Goal: Task Accomplishment & Management: Use online tool/utility

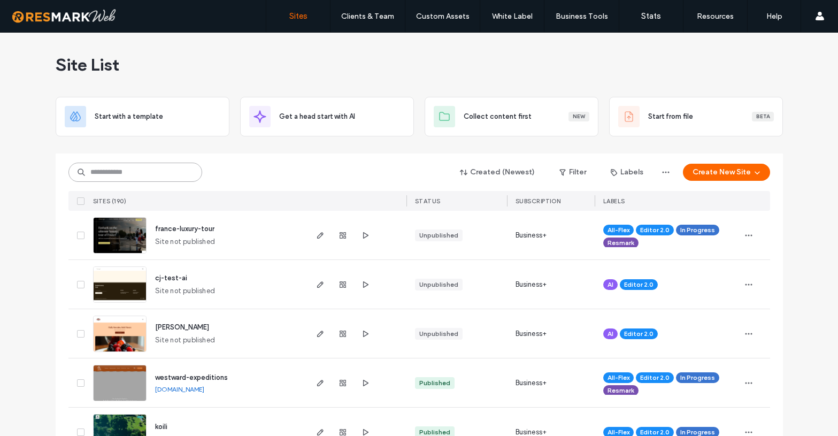
click at [158, 173] on input at bounding box center [135, 172] width 134 height 19
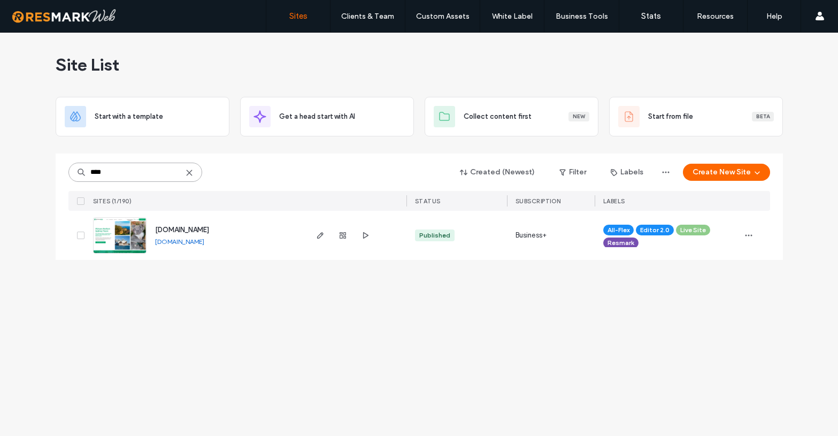
type input "****"
click at [200, 231] on span "[DOMAIN_NAME]" at bounding box center [182, 230] width 54 height 8
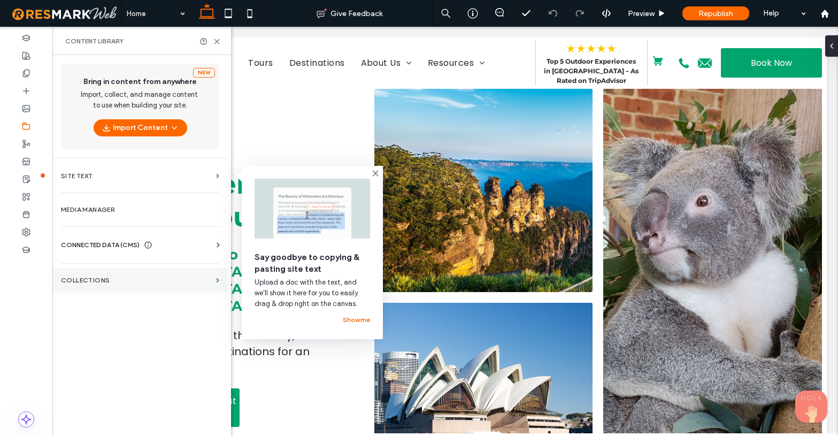
click at [102, 285] on section "Collections" at bounding box center [139, 280] width 175 height 25
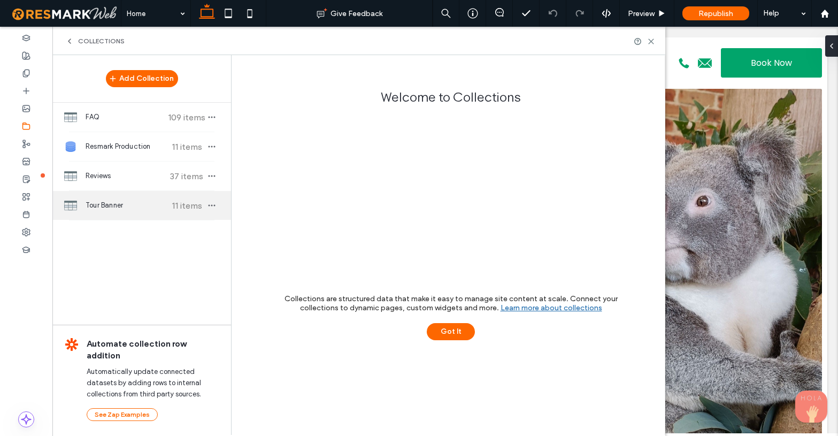
click at [94, 210] on span "Tour Banner" at bounding box center [126, 205] width 80 height 11
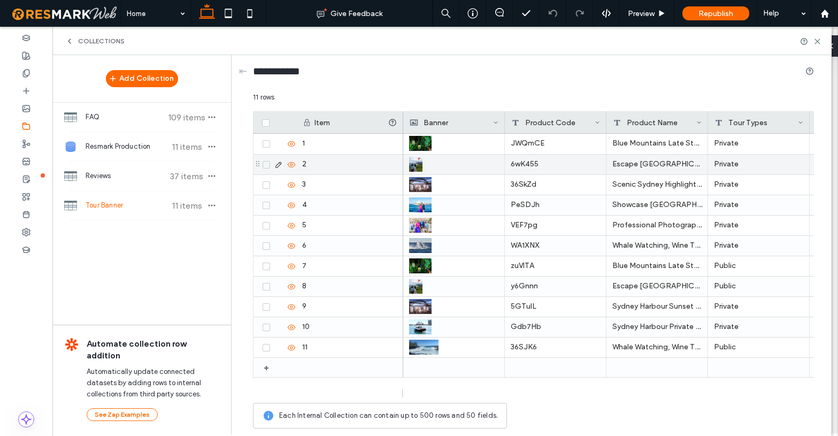
click at [278, 165] on icon at bounding box center [278, 165] width 9 height 9
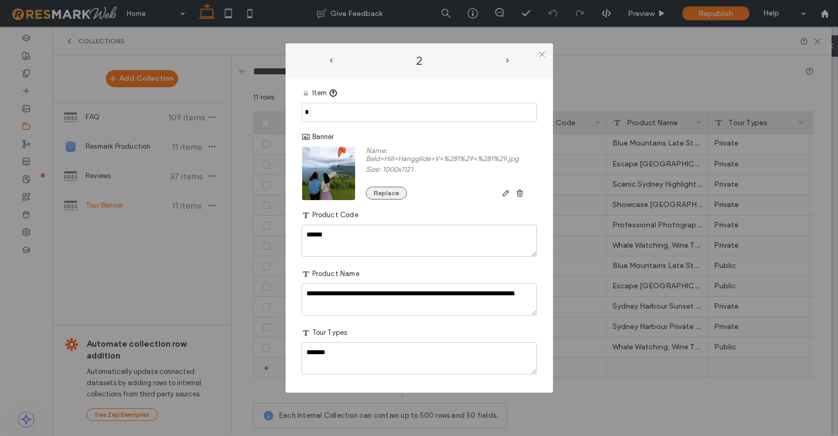
click at [394, 192] on button "Replace" at bounding box center [386, 193] width 41 height 13
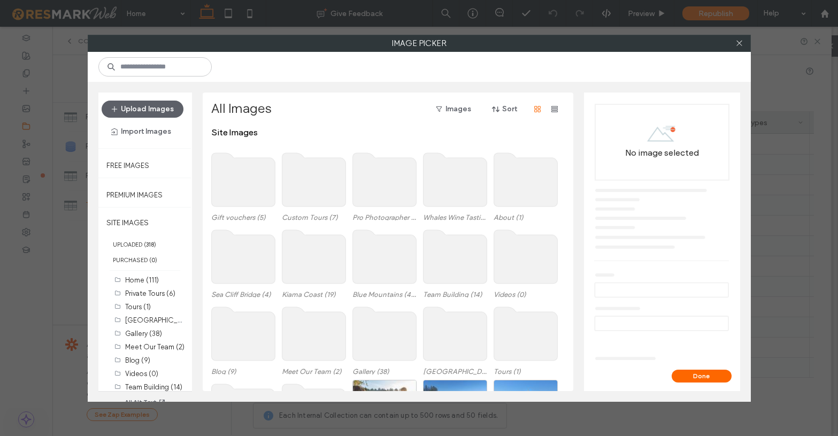
click at [314, 269] on use at bounding box center [314, 257] width 64 height 54
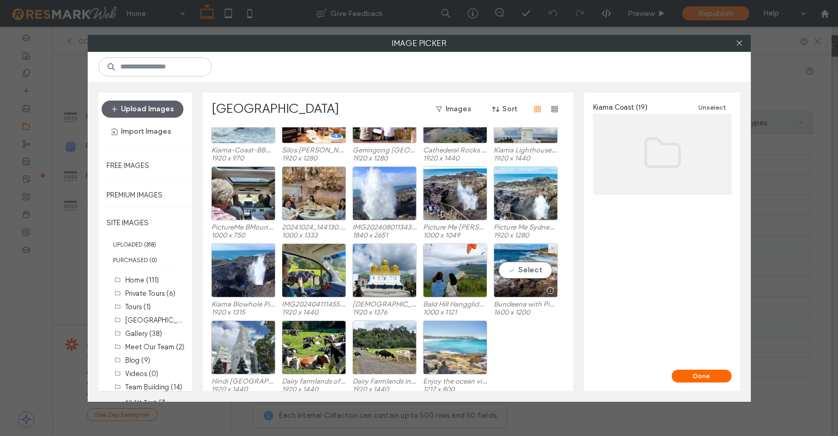
scroll to position [37, 0]
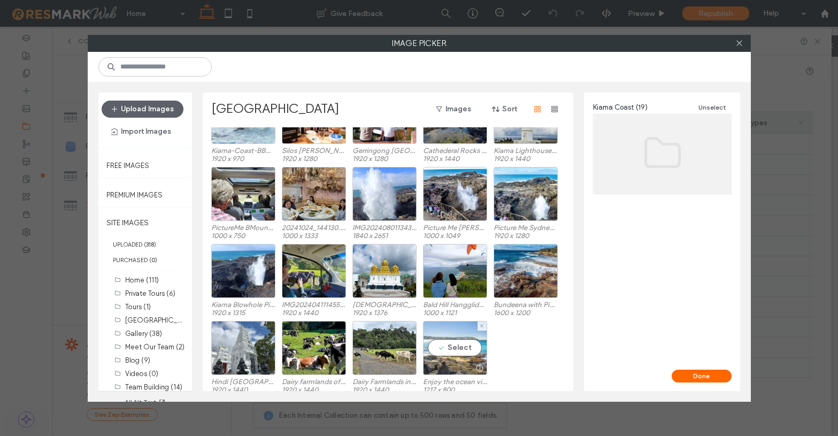
click at [461, 346] on div "Select" at bounding box center [455, 348] width 64 height 54
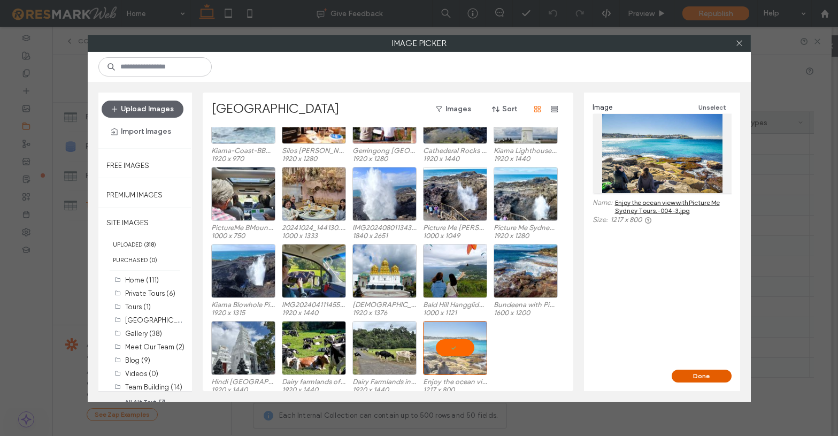
click at [712, 375] on button "Done" at bounding box center [702, 376] width 60 height 13
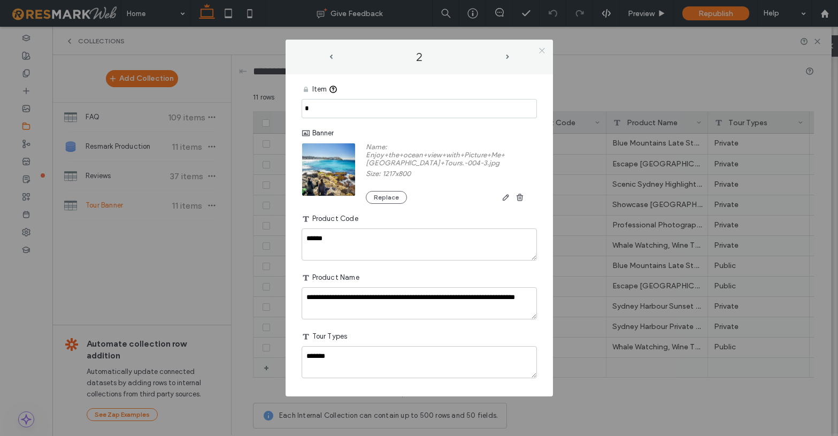
click at [543, 47] on icon at bounding box center [542, 51] width 8 height 8
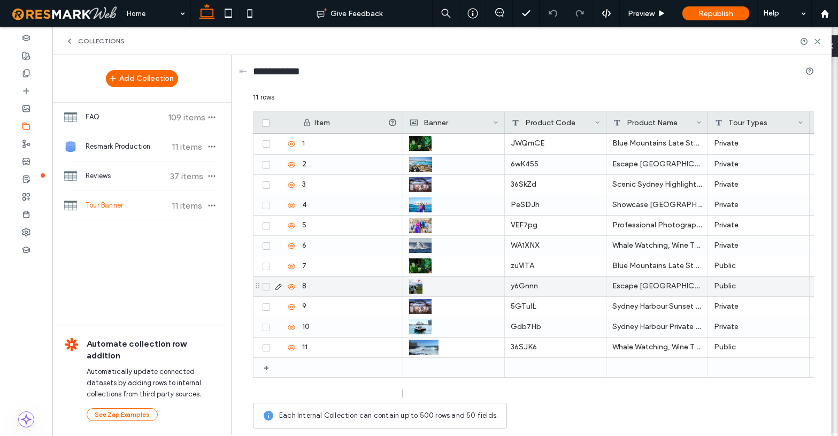
click at [279, 287] on use at bounding box center [279, 287] width 6 height 6
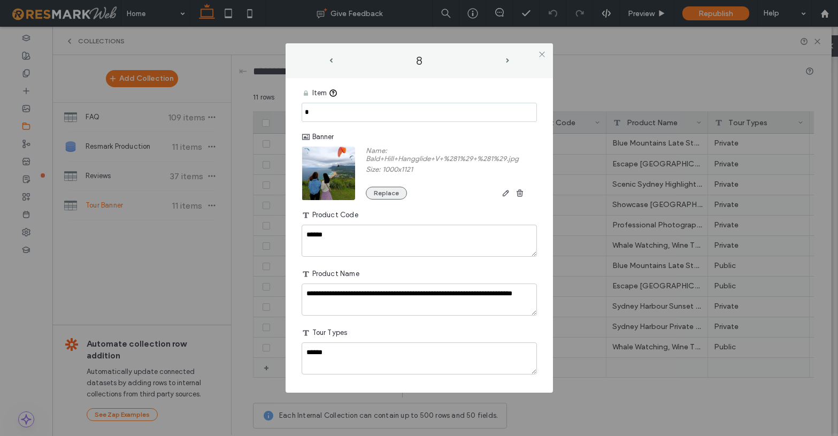
click at [374, 194] on button "Replace" at bounding box center [386, 193] width 41 height 13
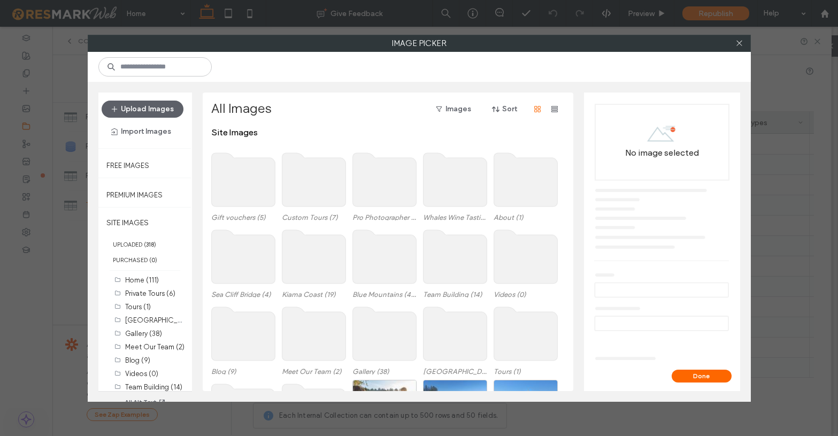
click at [308, 257] on use at bounding box center [314, 257] width 64 height 54
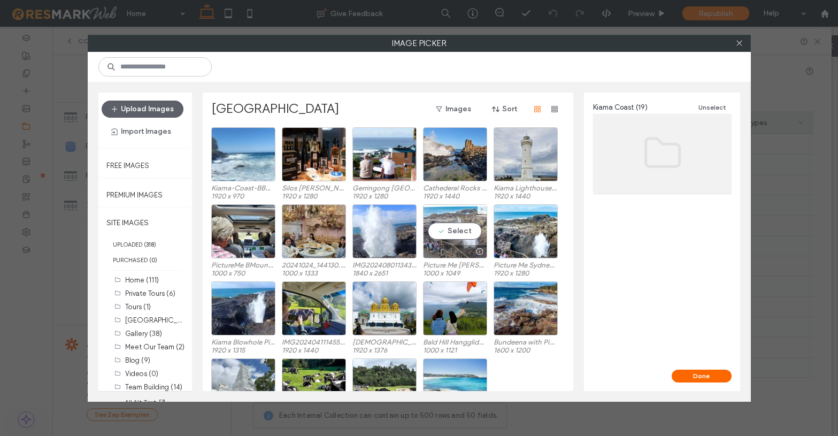
click at [453, 228] on div "Select" at bounding box center [455, 231] width 64 height 54
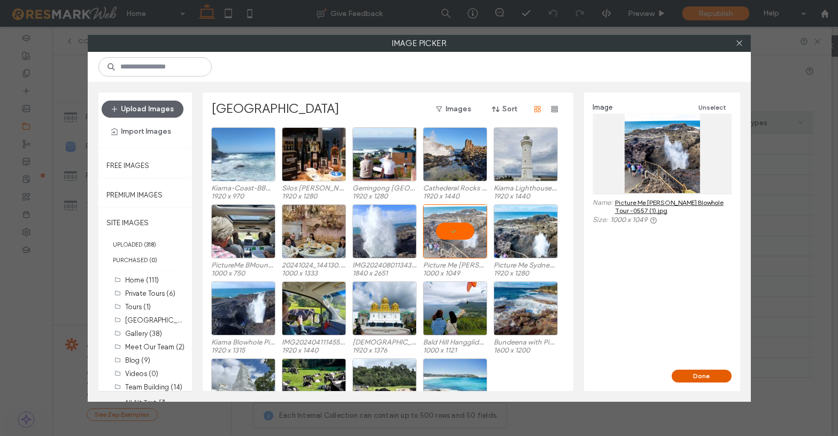
click at [696, 373] on button "Done" at bounding box center [702, 376] width 60 height 13
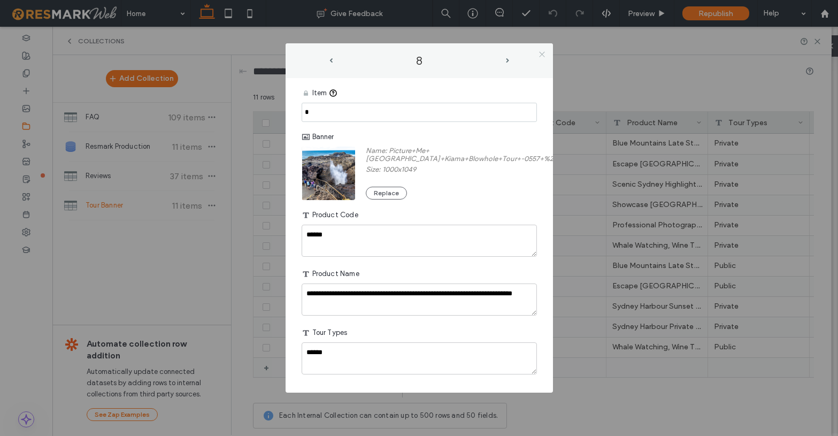
click at [541, 54] on icon at bounding box center [542, 54] width 8 height 8
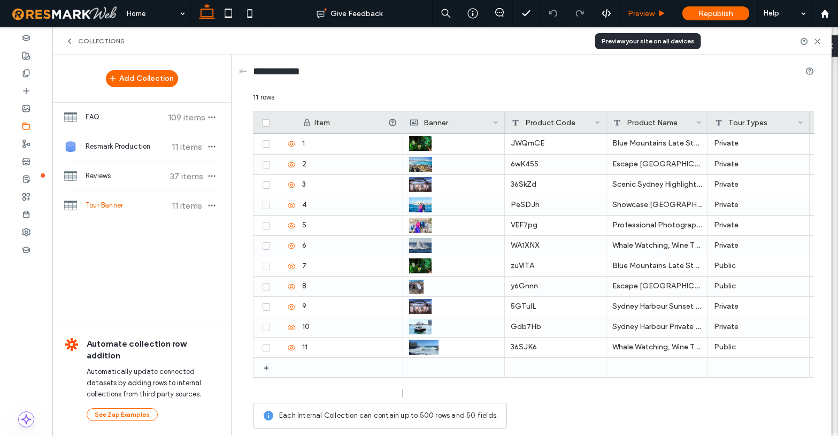
click at [639, 14] on span "Preview" at bounding box center [641, 13] width 27 height 9
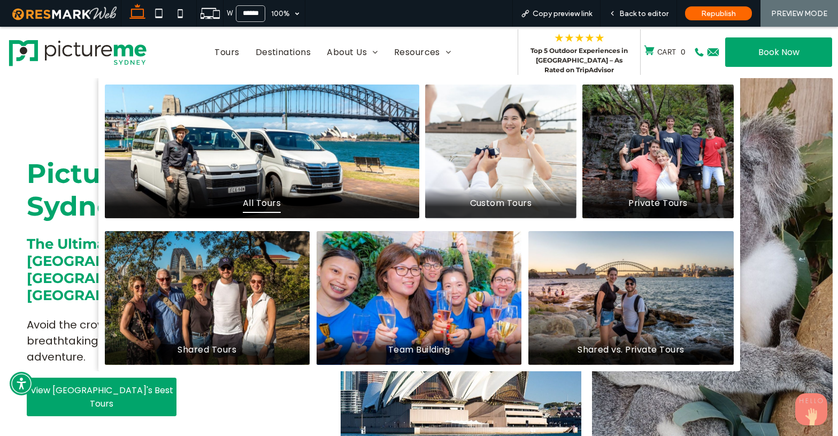
click at [259, 201] on span "All Tours" at bounding box center [262, 203] width 38 height 19
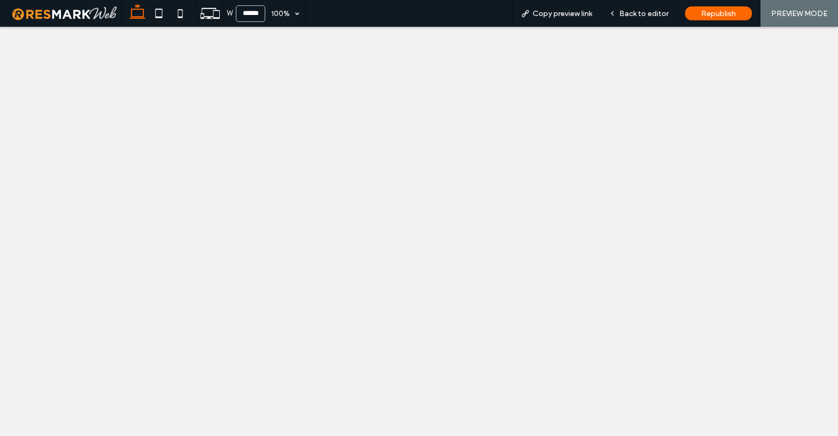
select select
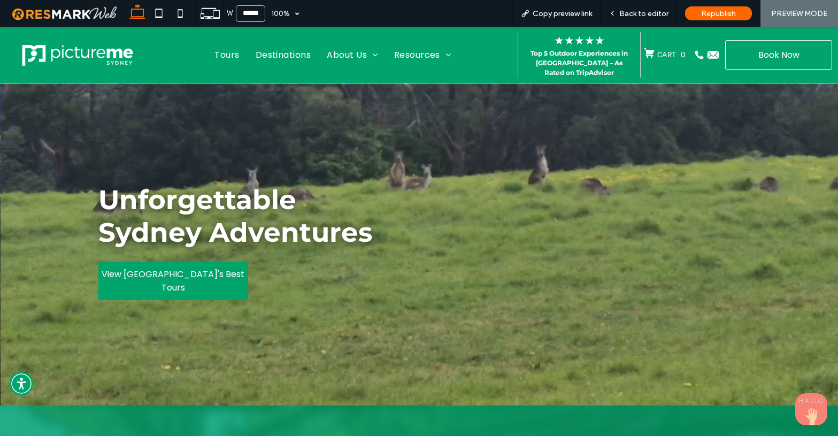
scroll to position [583, 0]
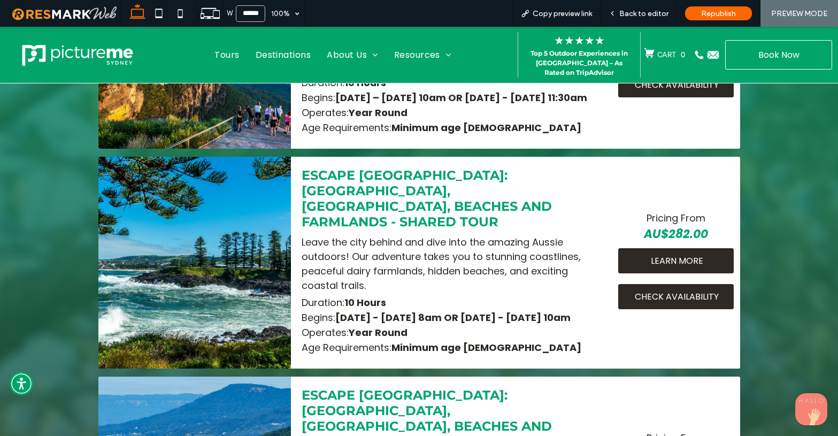
click at [700, 249] on div "LEARN MORE" at bounding box center [677, 260] width 116 height 25
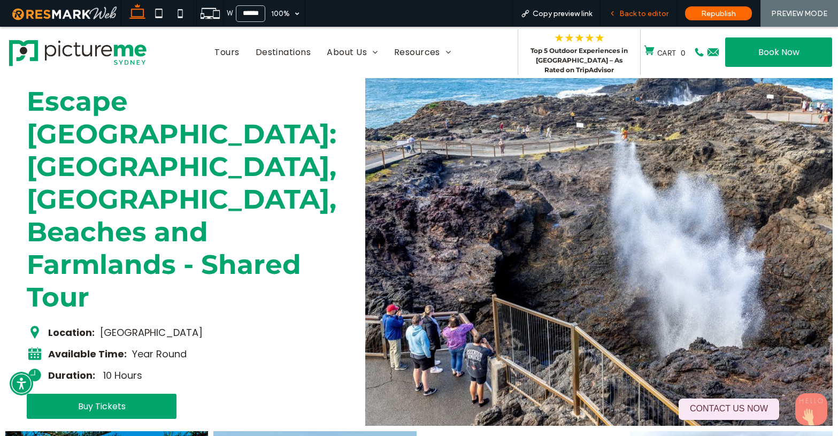
click at [651, 11] on span "Back to editor" at bounding box center [644, 13] width 49 height 9
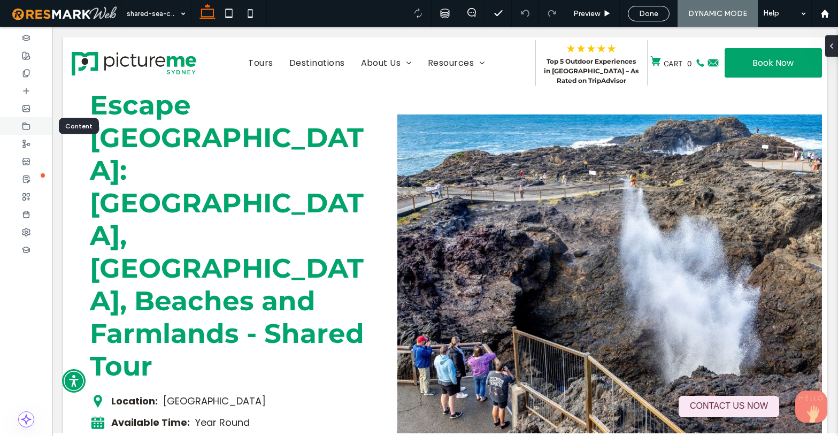
click at [26, 124] on icon at bounding box center [26, 126] width 9 height 9
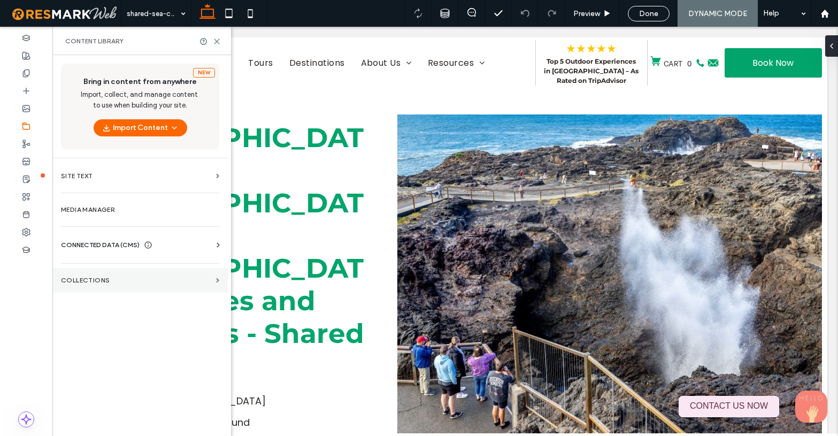
click at [214, 277] on section "Collections" at bounding box center [139, 280] width 175 height 25
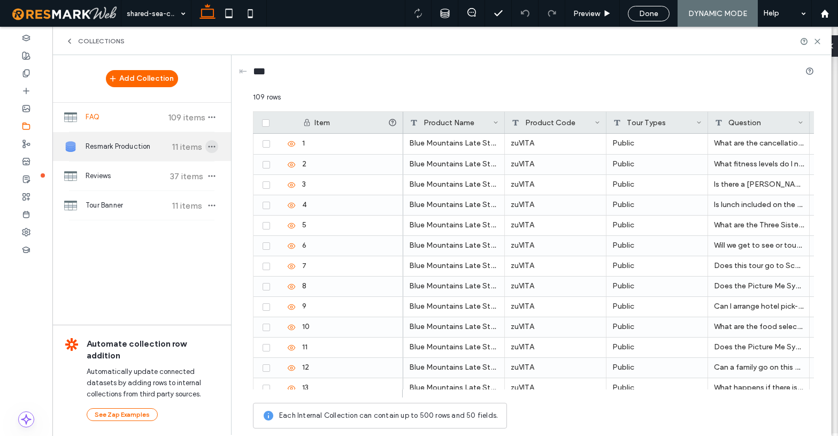
click at [212, 148] on use "button" at bounding box center [212, 147] width 7 height 2
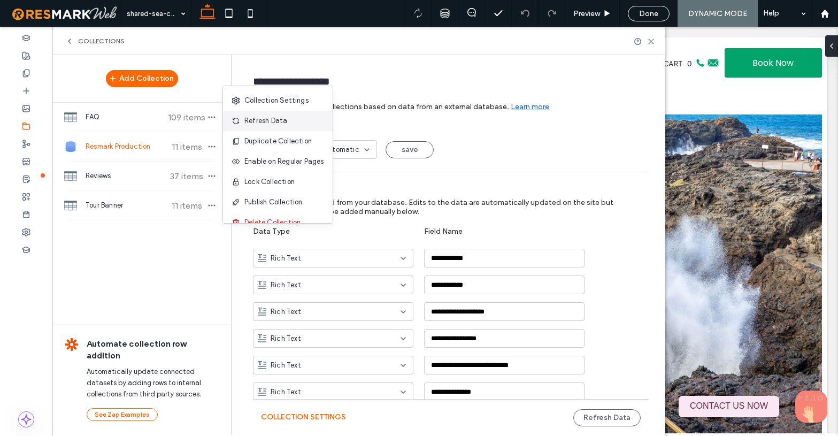
click at [269, 121] on span "Refresh Data" at bounding box center [266, 121] width 43 height 11
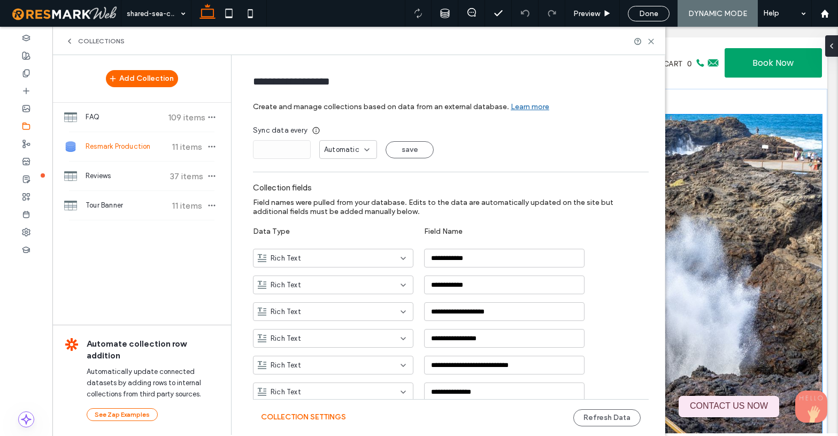
click at [760, 166] on div at bounding box center [610, 295] width 425 height 297
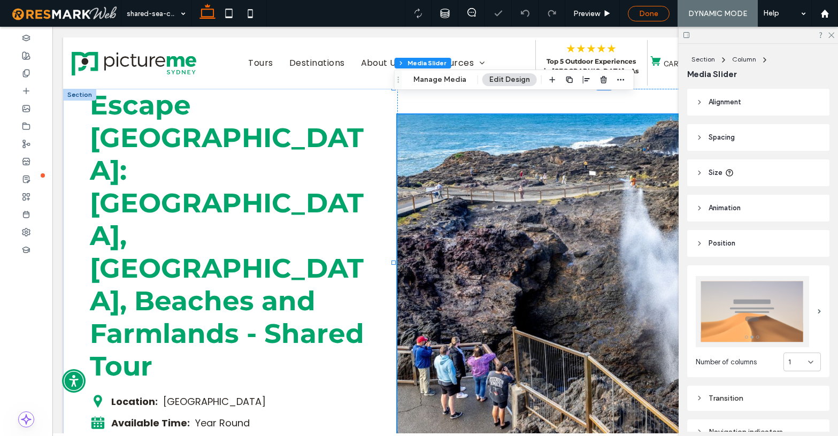
click at [660, 13] on div "Done" at bounding box center [649, 13] width 41 height 9
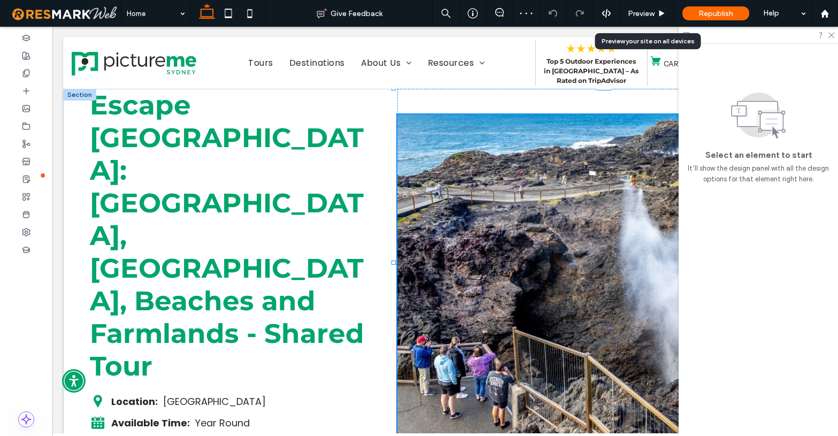
click at [640, 12] on span "Preview" at bounding box center [641, 13] width 27 height 9
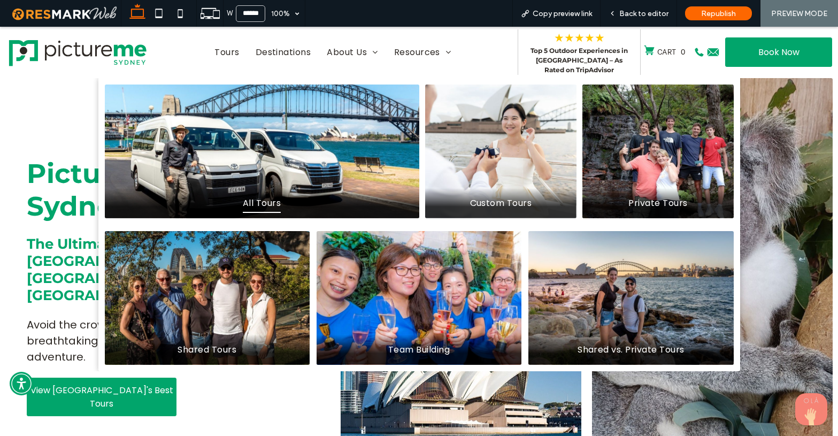
click at [249, 202] on span "All Tours" at bounding box center [262, 203] width 38 height 19
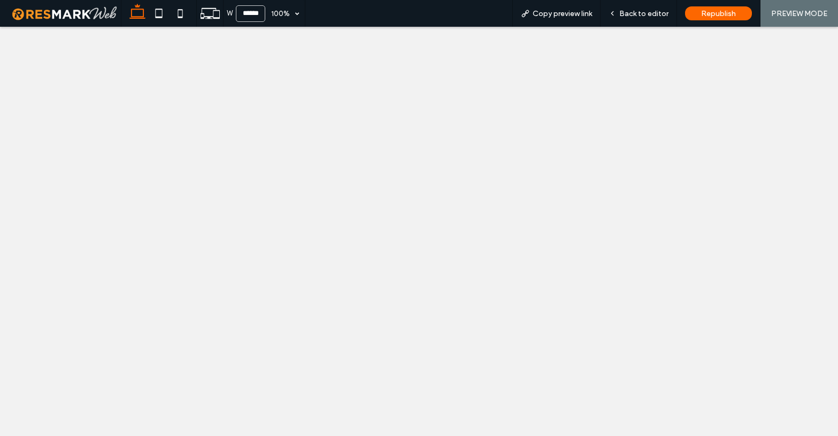
select select
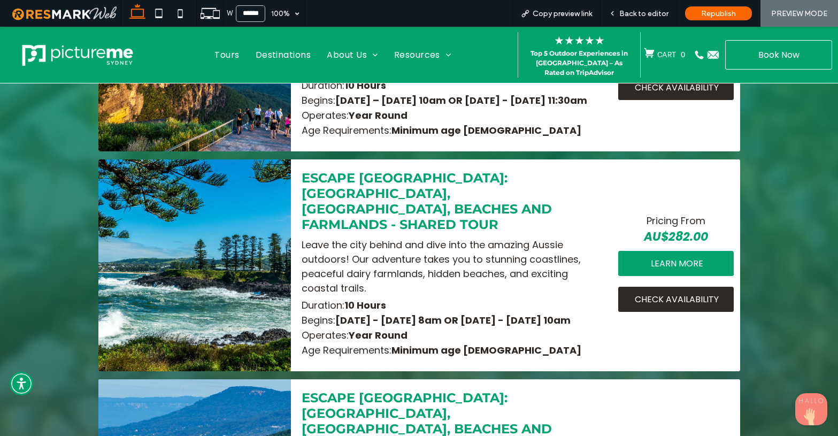
scroll to position [678, 0]
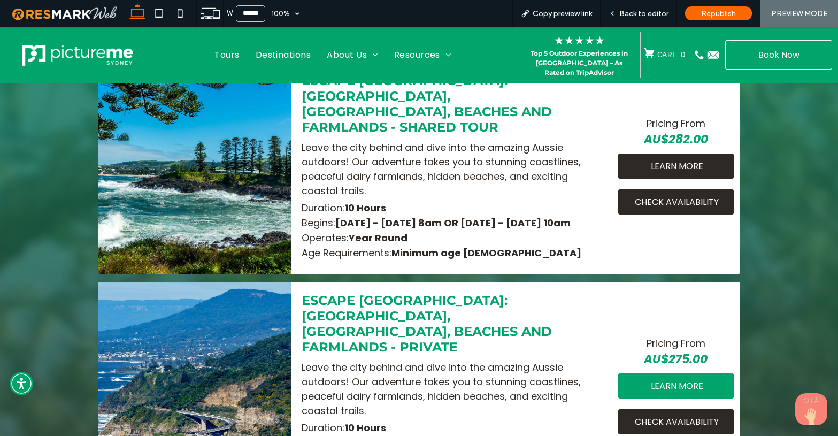
click at [662, 159] on span "LEARN MORE" at bounding box center [677, 166] width 52 height 24
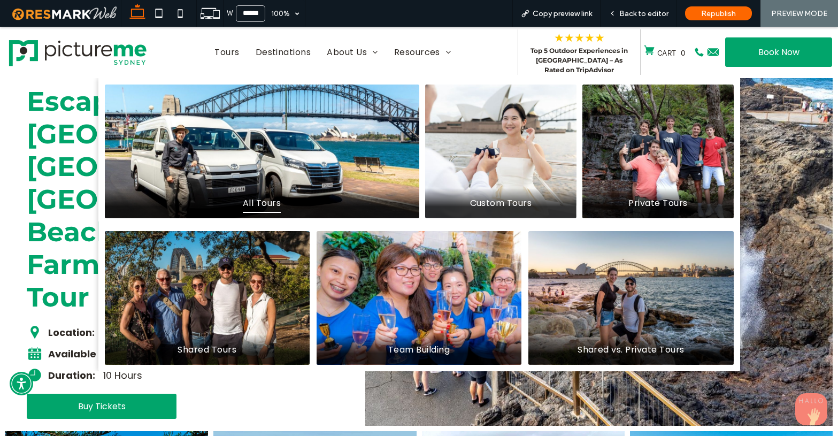
click at [255, 203] on span "All Tours" at bounding box center [262, 203] width 38 height 19
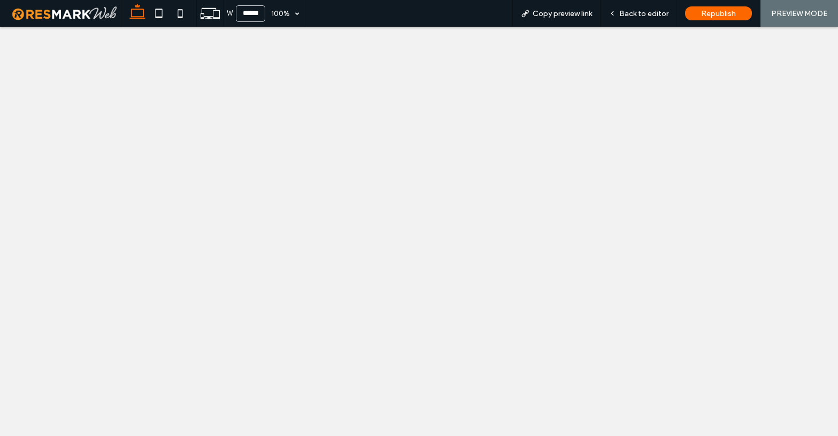
select select
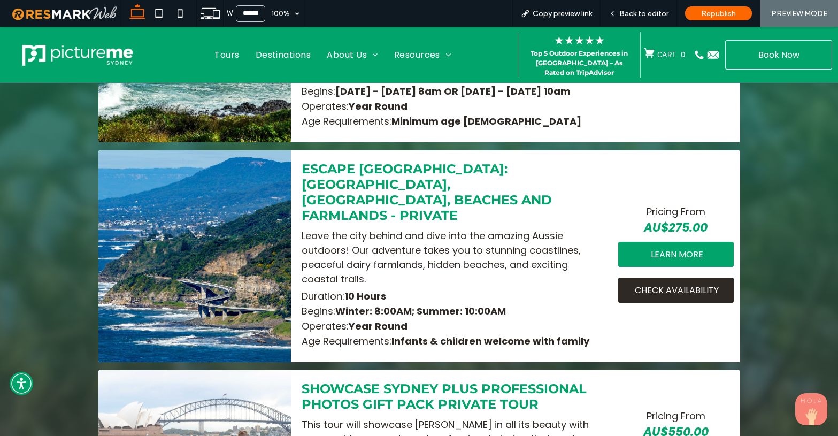
scroll to position [822, 0]
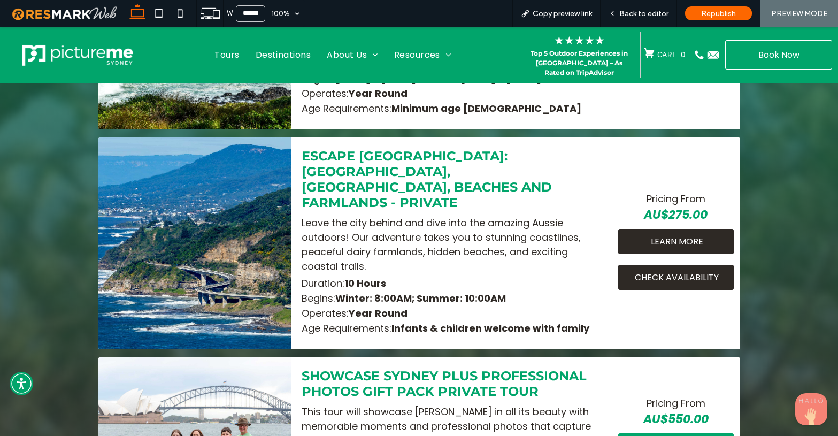
click at [658, 230] on span "LEARN MORE" at bounding box center [677, 242] width 52 height 24
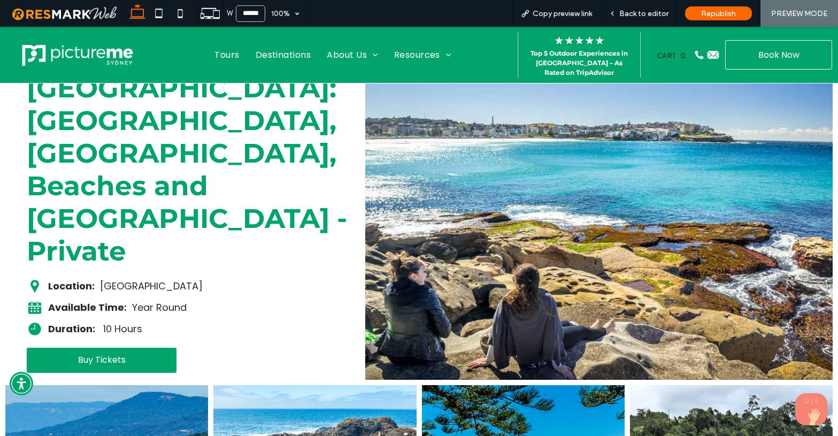
scroll to position [181, 0]
